Goal: Check status: Check status

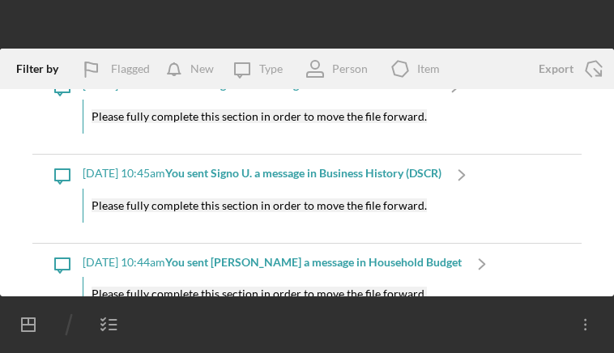
scroll to position [971, 0]
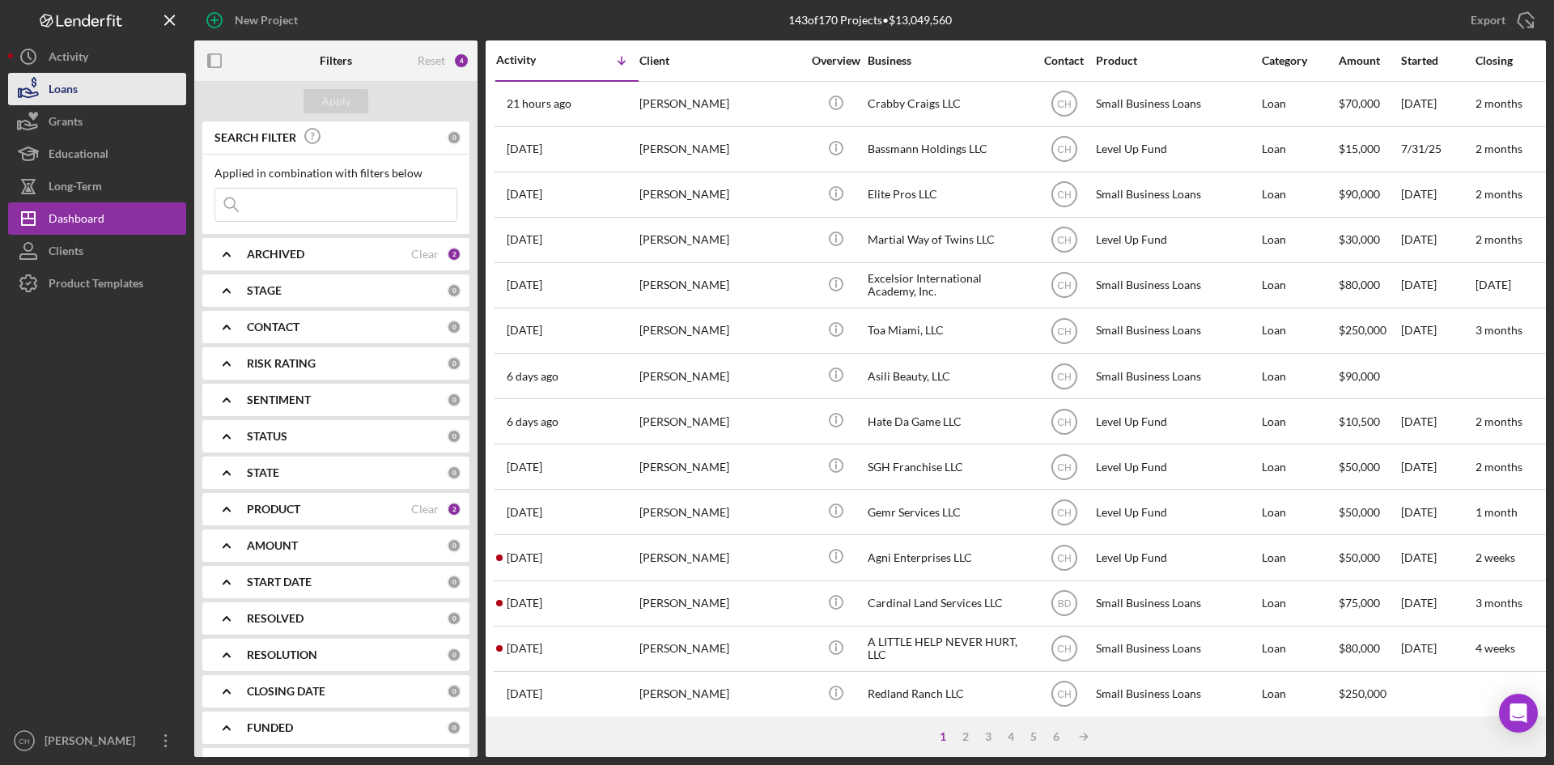
click at [141, 96] on button "Loans" at bounding box center [97, 89] width 178 height 32
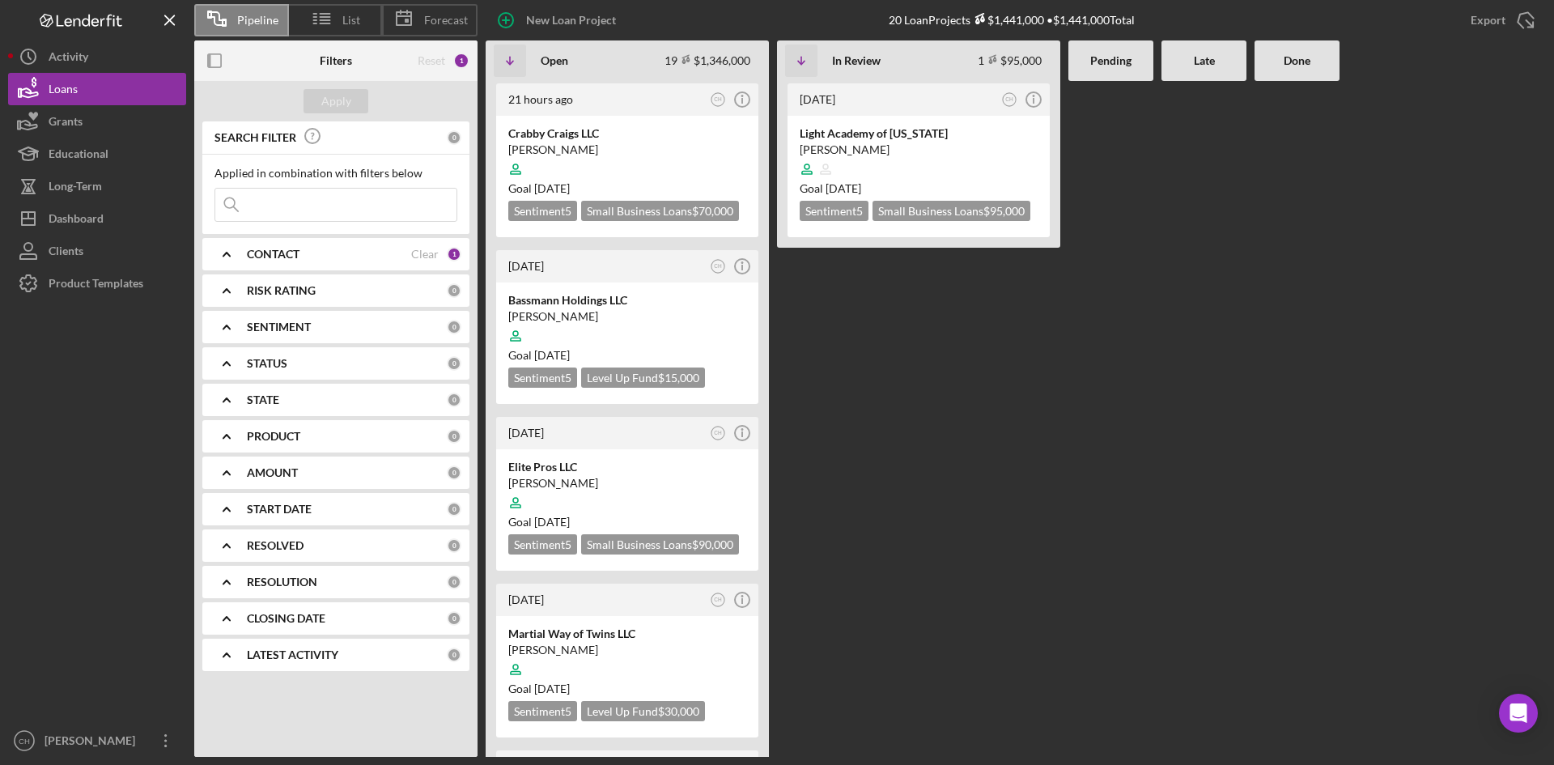
click at [8, 73] on button "Loans" at bounding box center [97, 89] width 178 height 32
click at [100, 225] on div "Dashboard" at bounding box center [76, 220] width 55 height 36
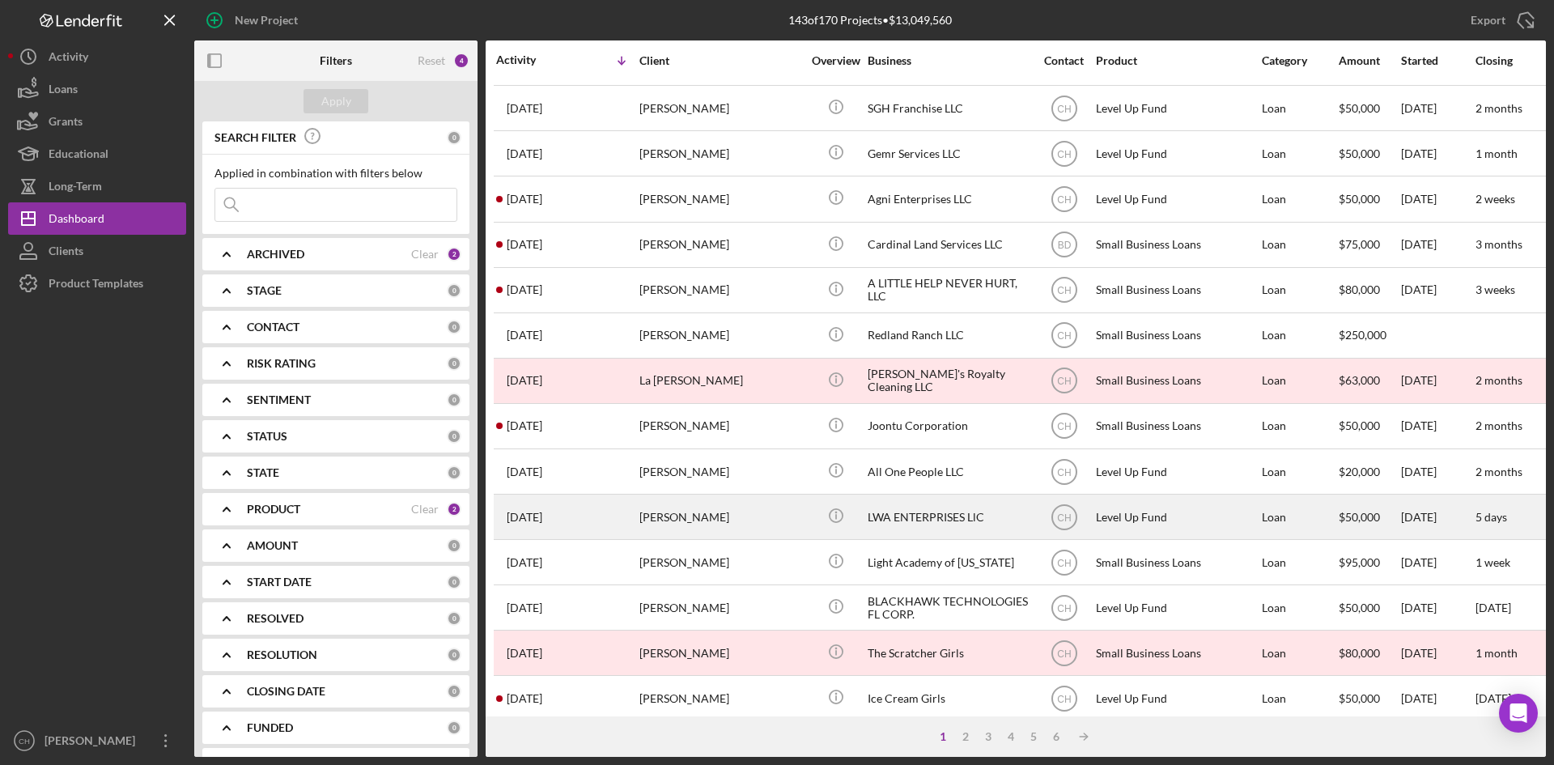
scroll to position [278, 0]
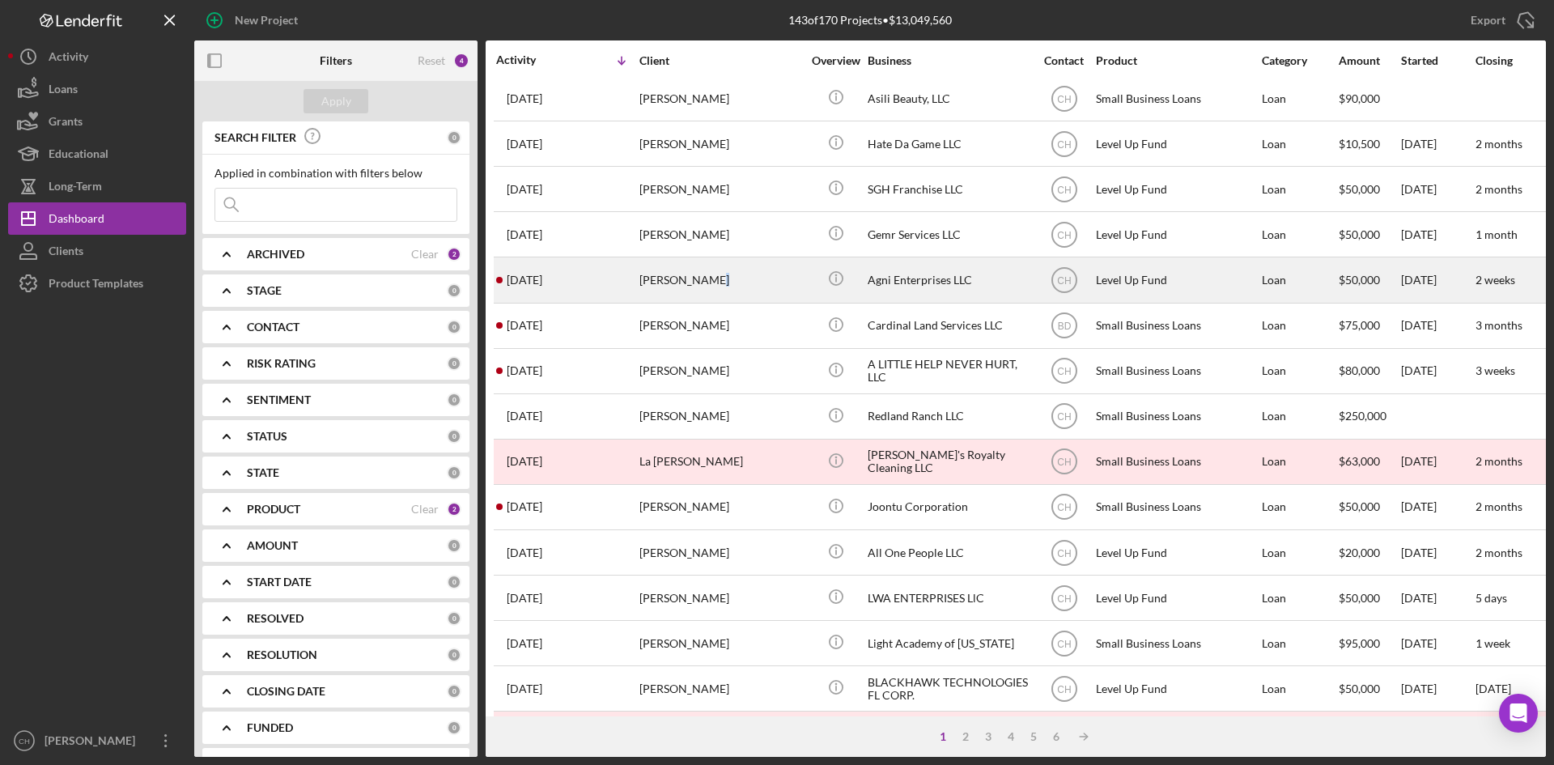
click at [703, 278] on div "Subbarayan Pochi" at bounding box center [720, 279] width 162 height 43
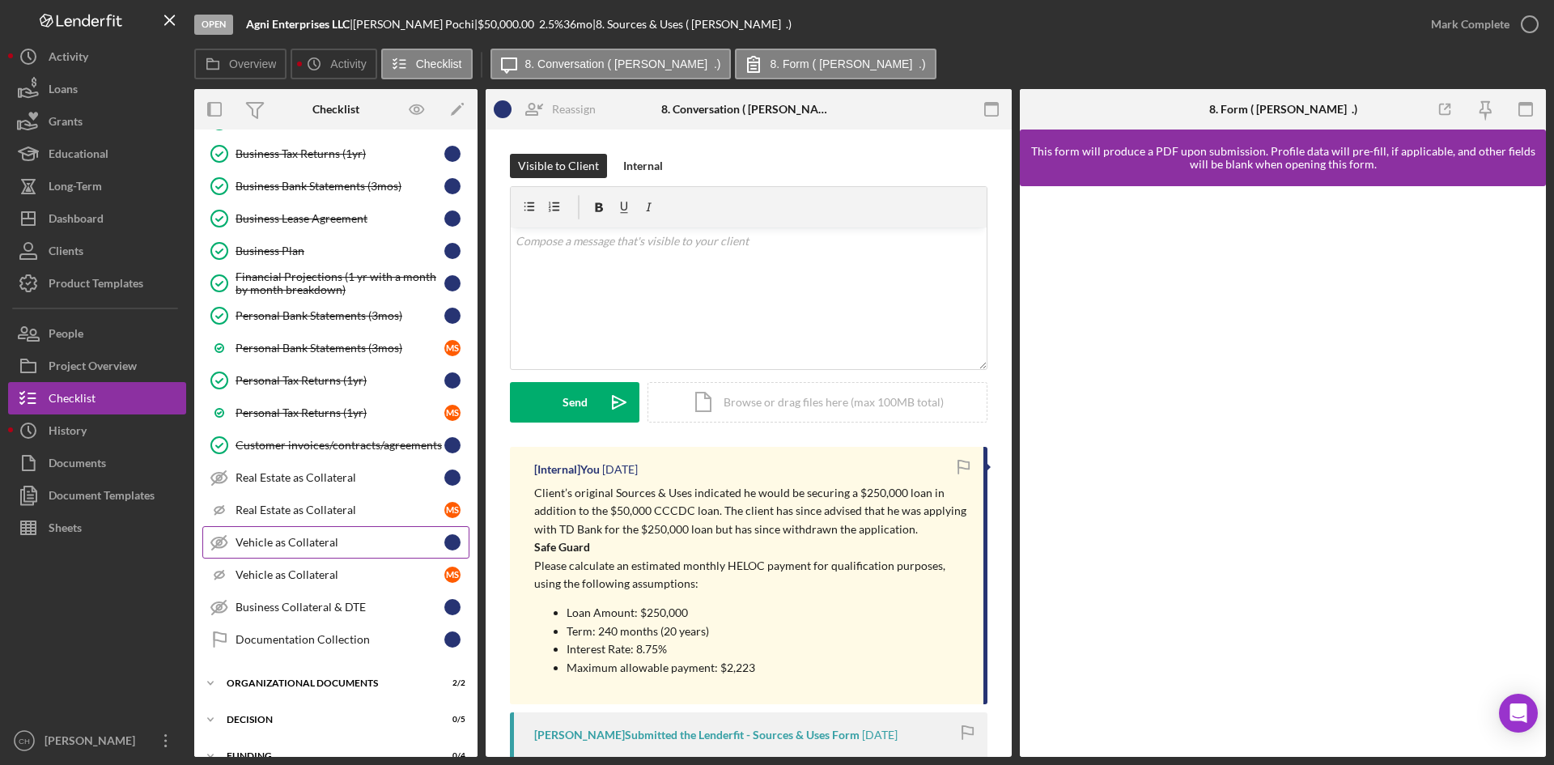
scroll to position [243, 0]
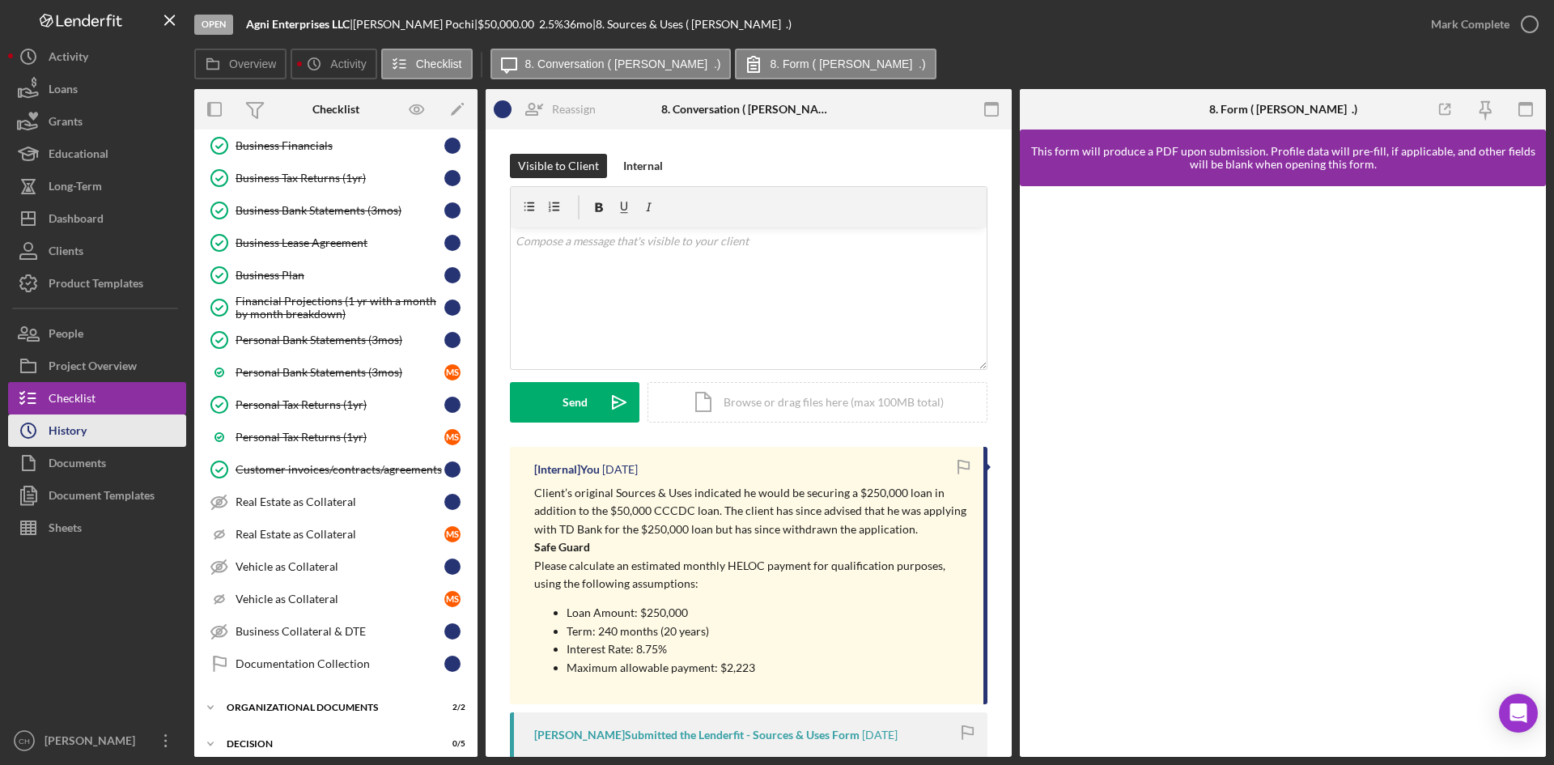
click at [123, 425] on button "Icon/History History" at bounding box center [97, 430] width 178 height 32
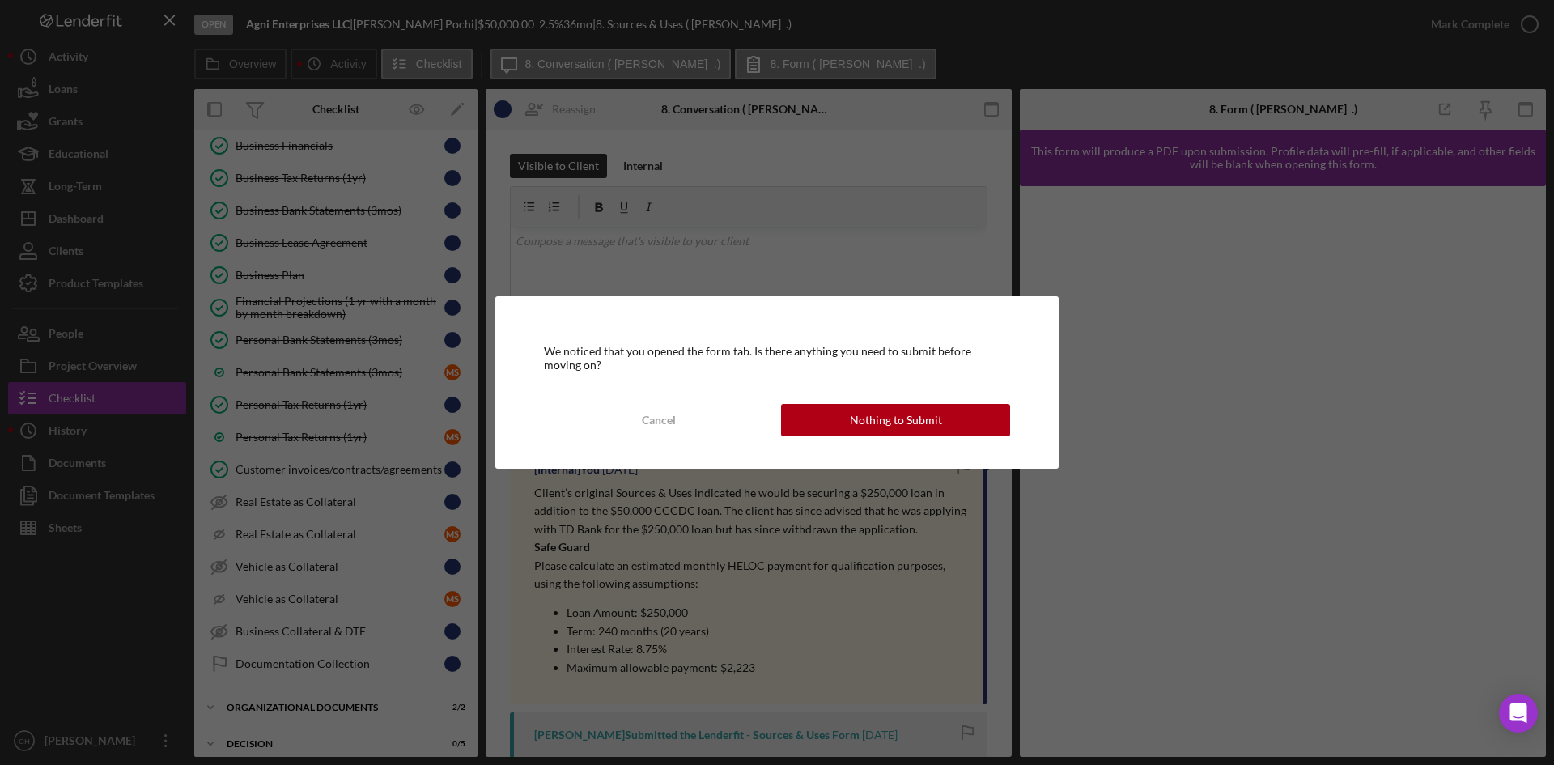
click at [118, 393] on div "We noticed that you opened the form tab. Is there anything you need to submit b…" at bounding box center [777, 382] width 1554 height 765
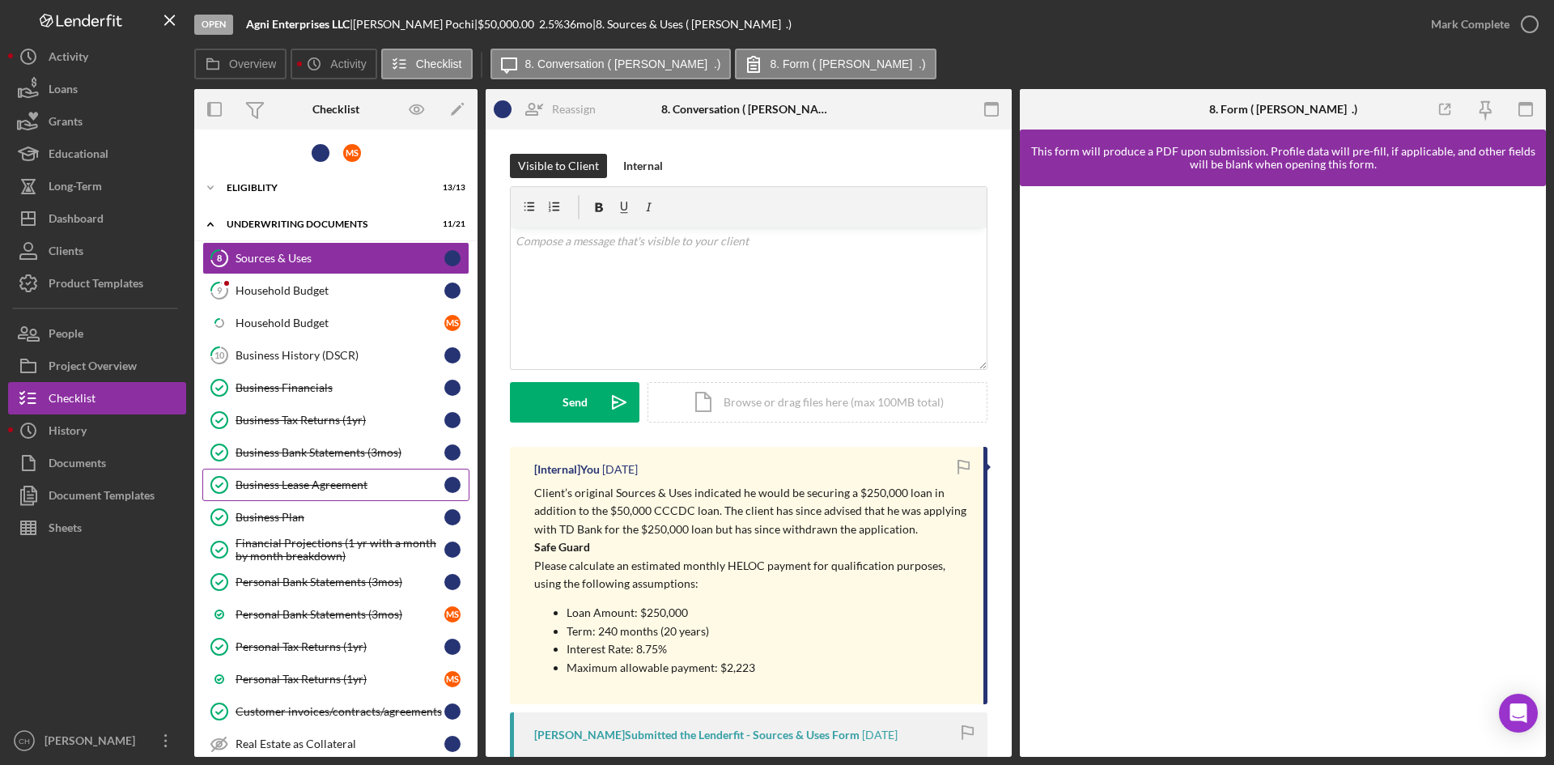
scroll to position [0, 0]
click at [329, 377] on link "Business Financials Business Financials" at bounding box center [335, 388] width 267 height 32
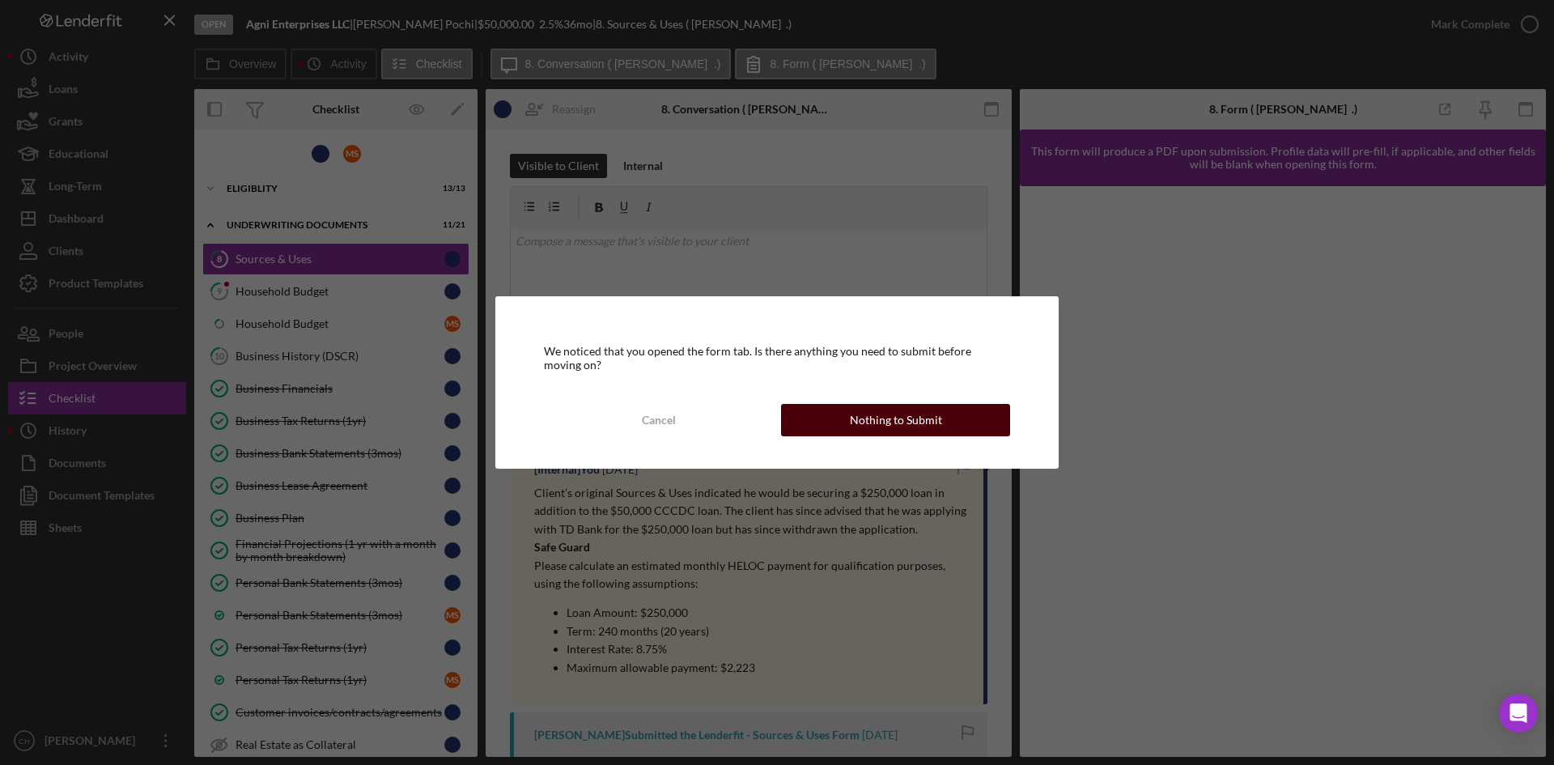
click at [814, 414] on button "Nothing to Submit" at bounding box center [895, 420] width 229 height 32
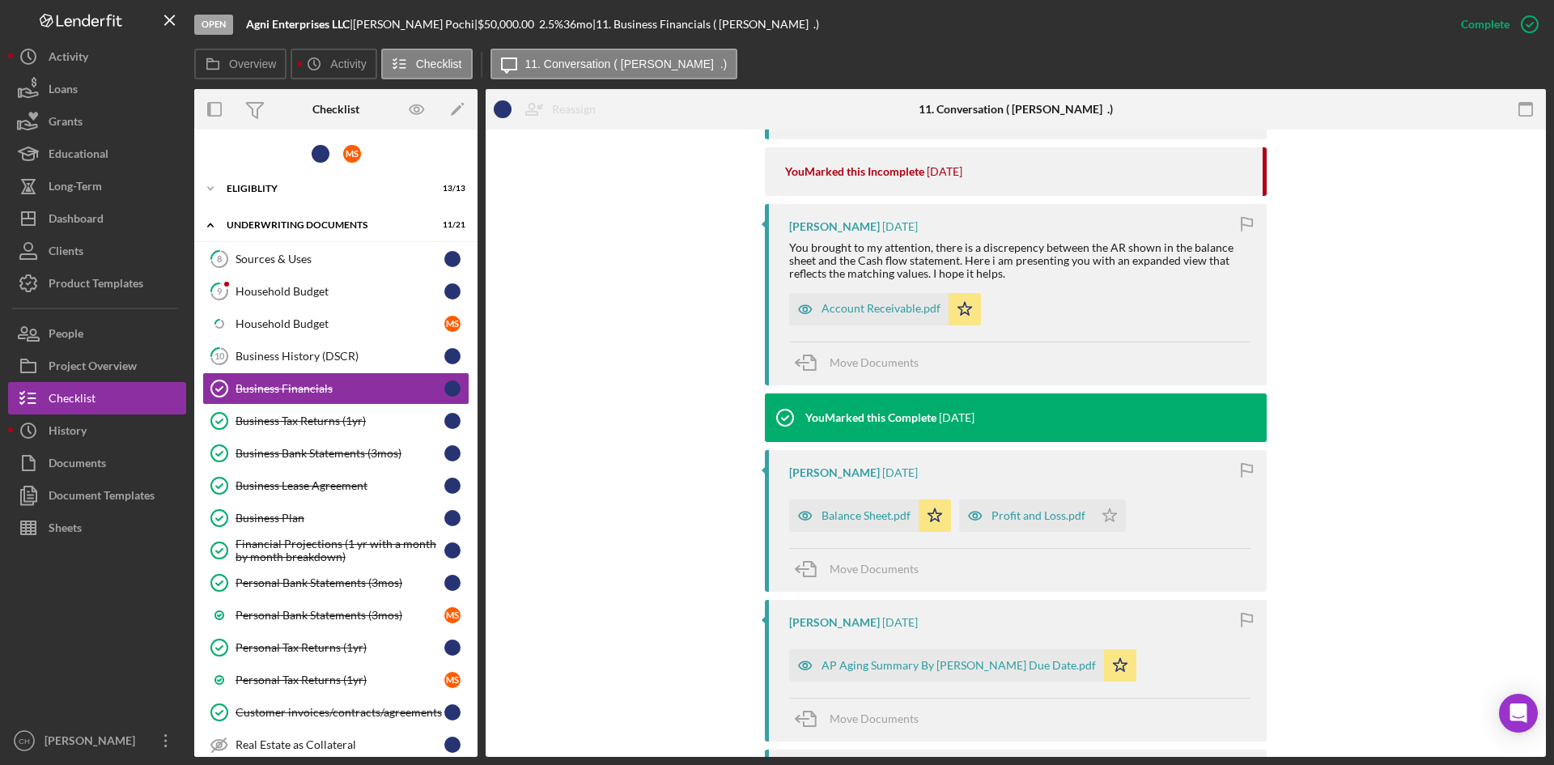
scroll to position [809, 0]
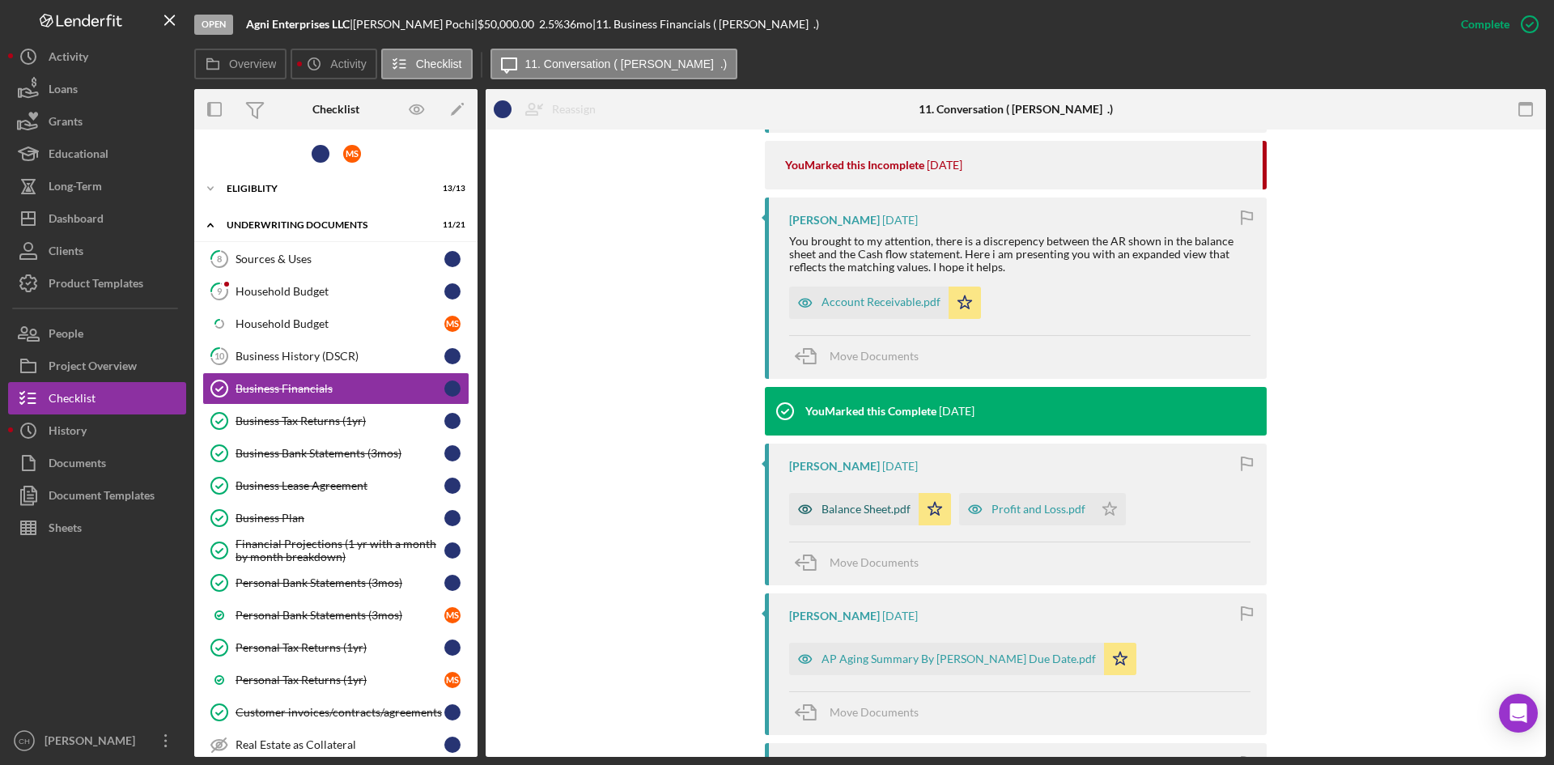
click at [831, 511] on div "Balance Sheet.pdf" at bounding box center [866, 509] width 89 height 13
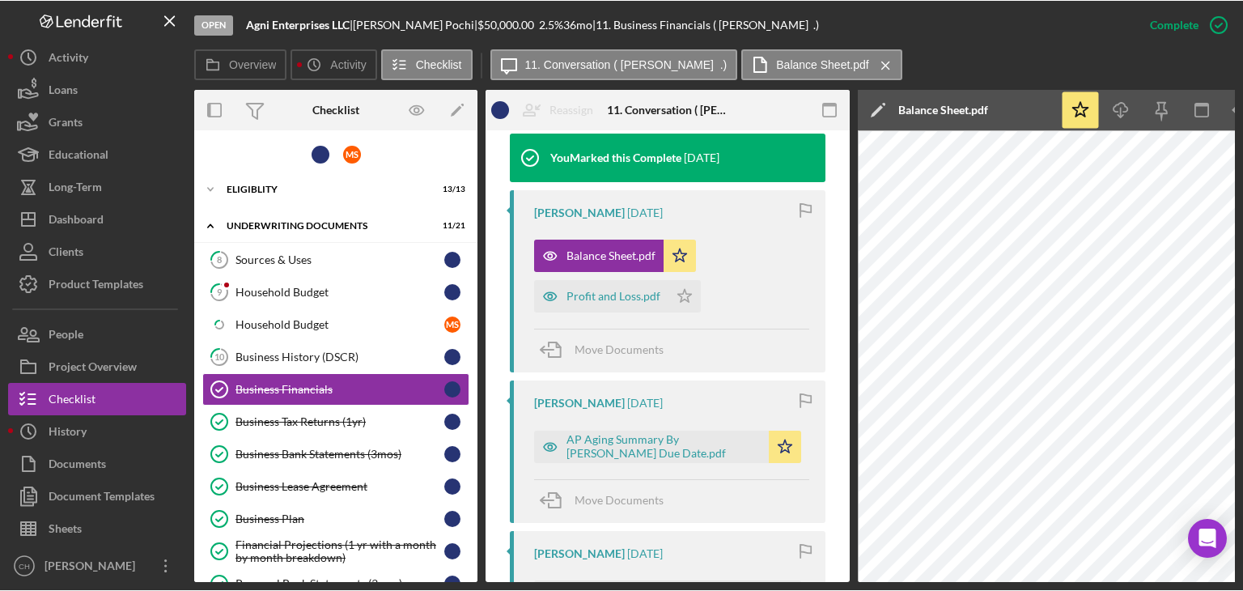
scroll to position [1178, 0]
